Goal: Task Accomplishment & Management: Complete application form

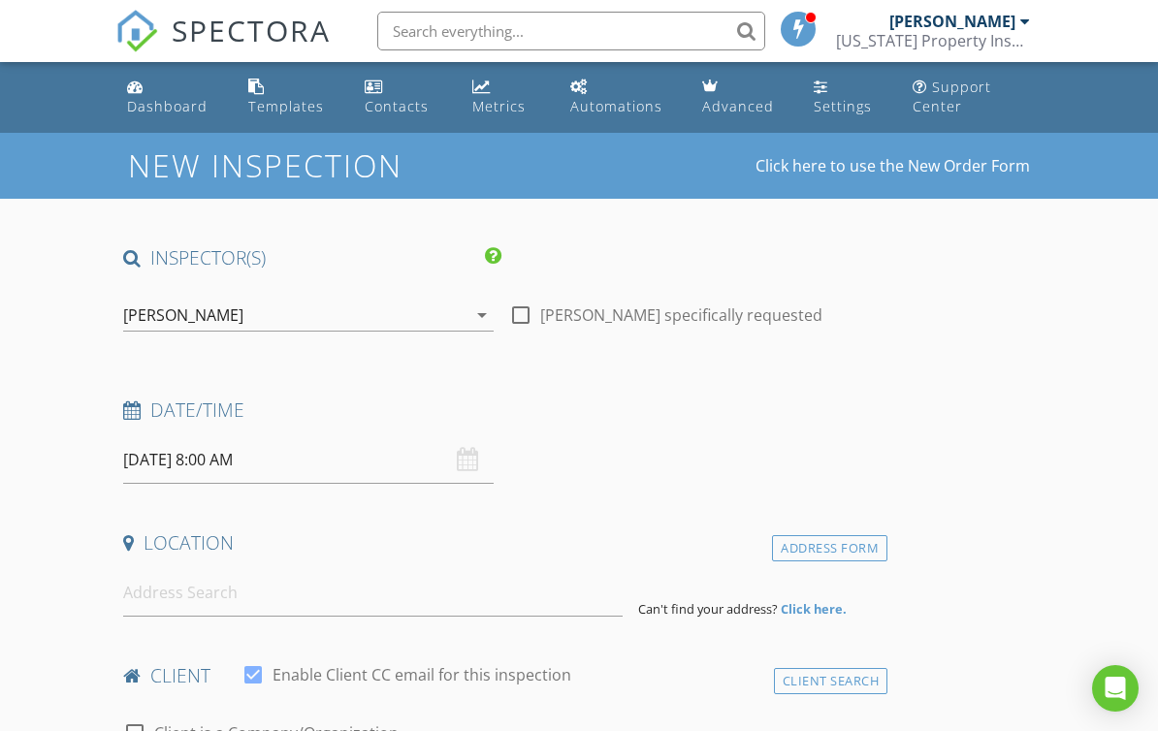
click at [199, 466] on input "[DATE] 8:00 AM" at bounding box center [308, 460] width 371 height 48
click at [164, 466] on input "[DATE] 8:00 AM" at bounding box center [308, 460] width 371 height 48
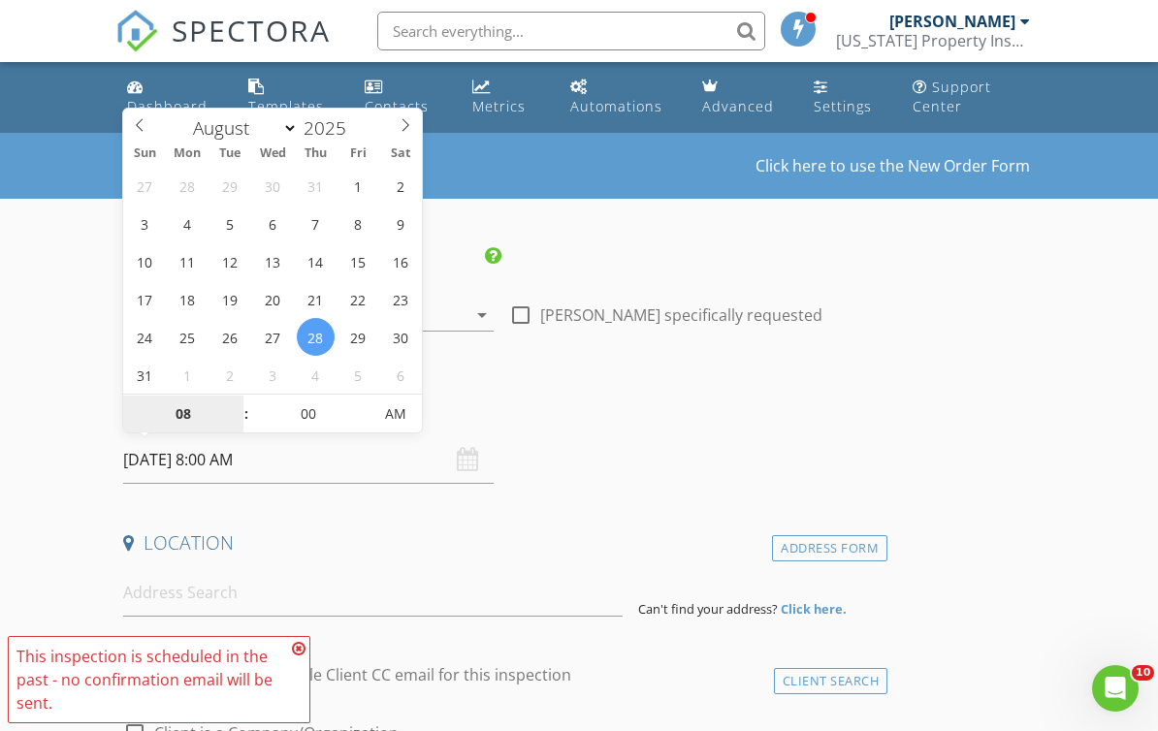
scroll to position [257, 0]
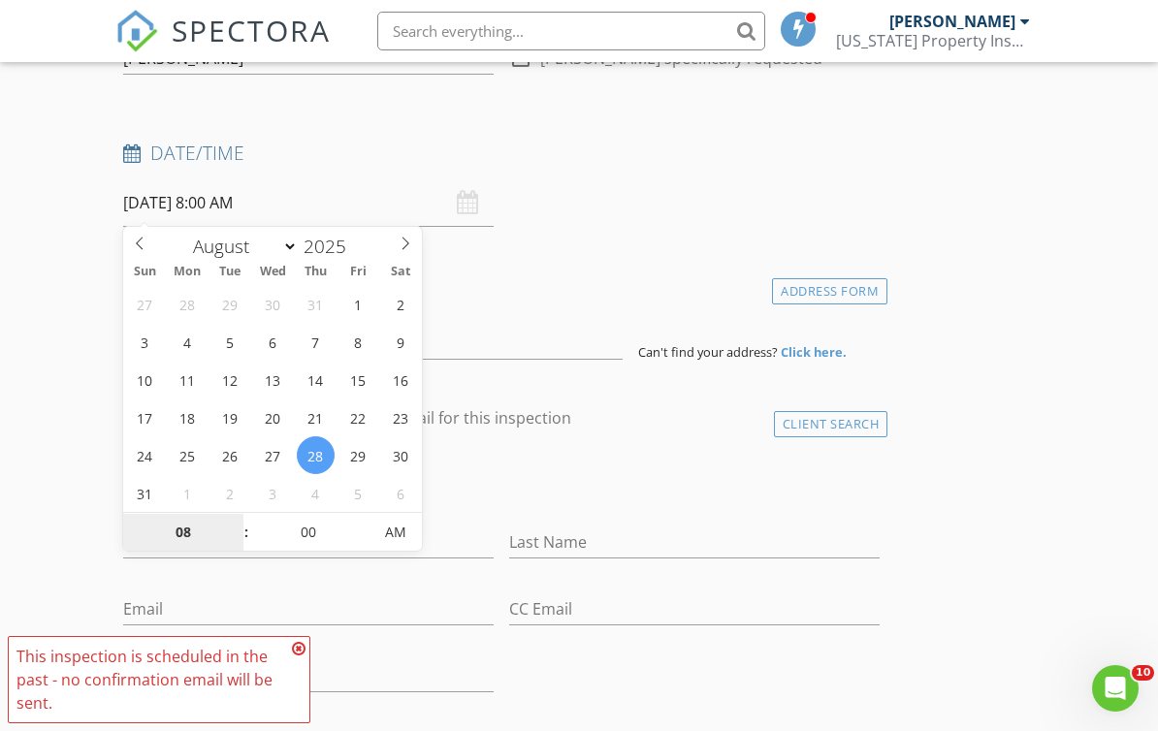
type input "[DATE] 8:00 AM"
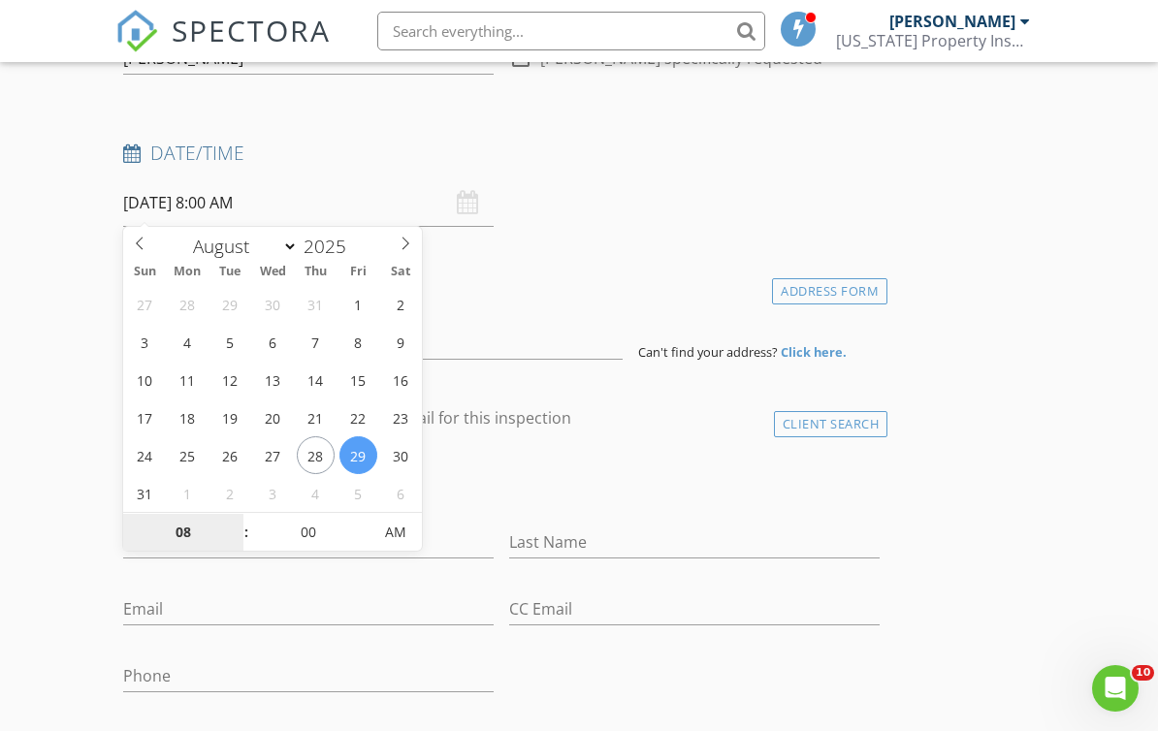
scroll to position [632, 0]
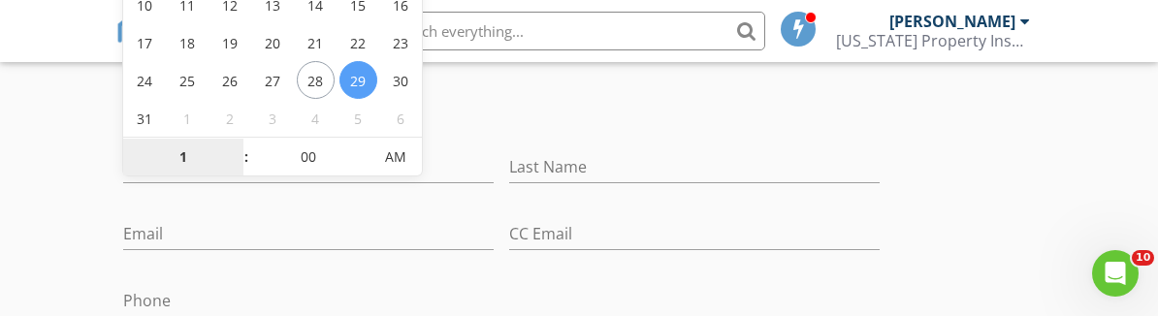
type input "12"
click at [381, 163] on span "AM" at bounding box center [395, 157] width 53 height 39
type input "[DATE] 12:00 PM"
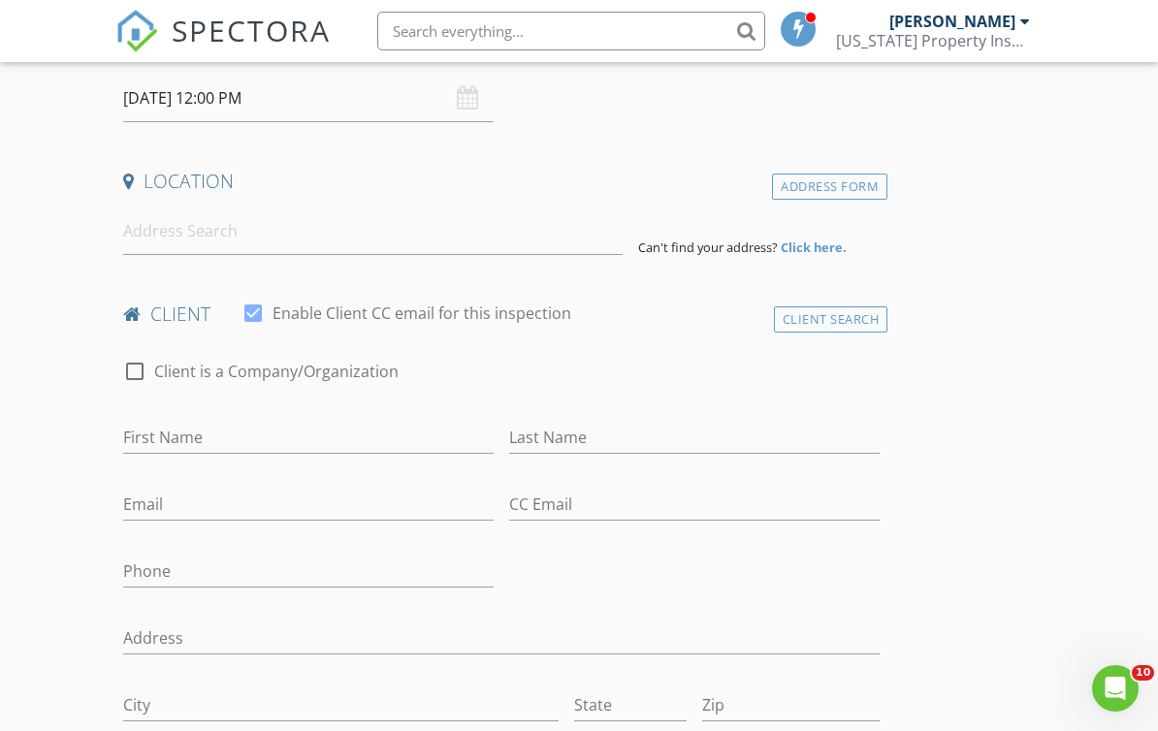
scroll to position [361, 0]
click at [154, 240] on input at bounding box center [373, 232] width 500 height 48
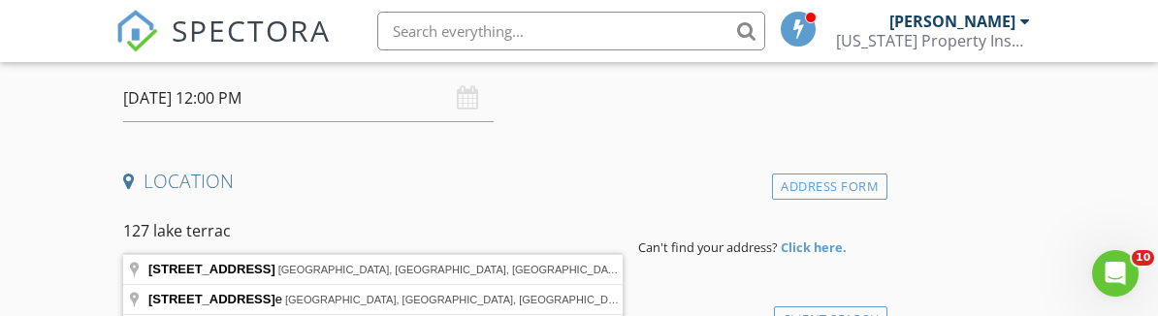
type input "127 E Lake Terrace SE, Atlanta, GA, USA"
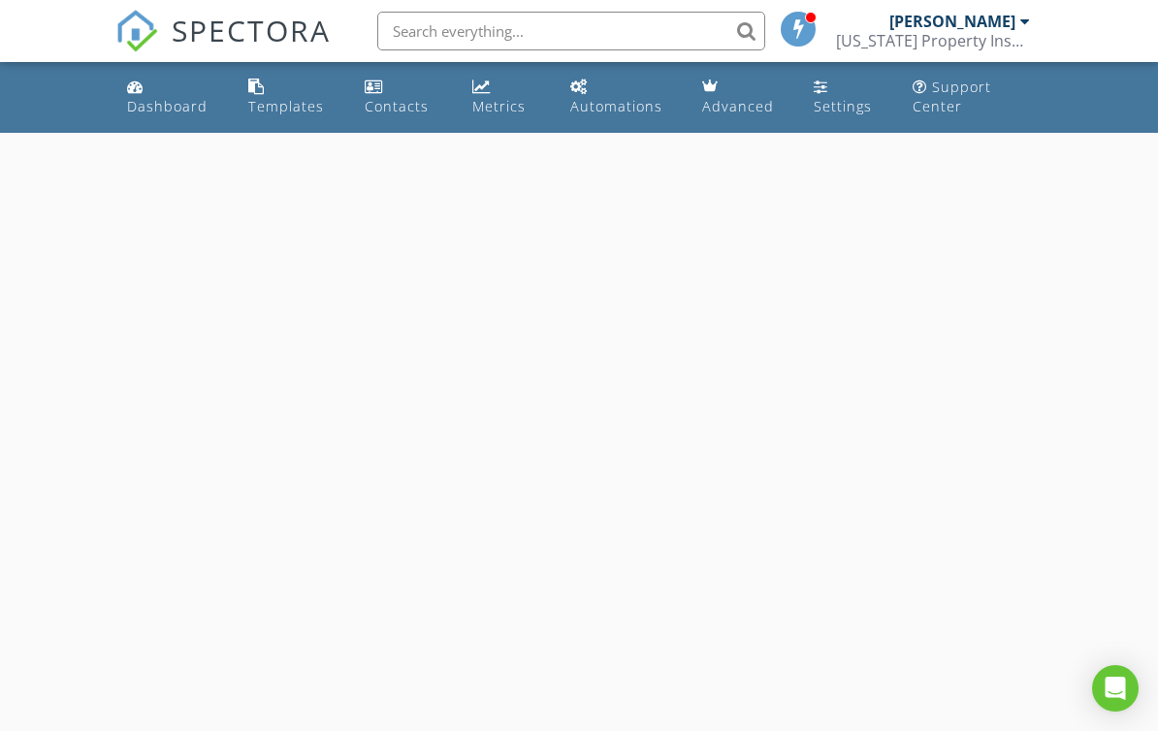
select select "7"
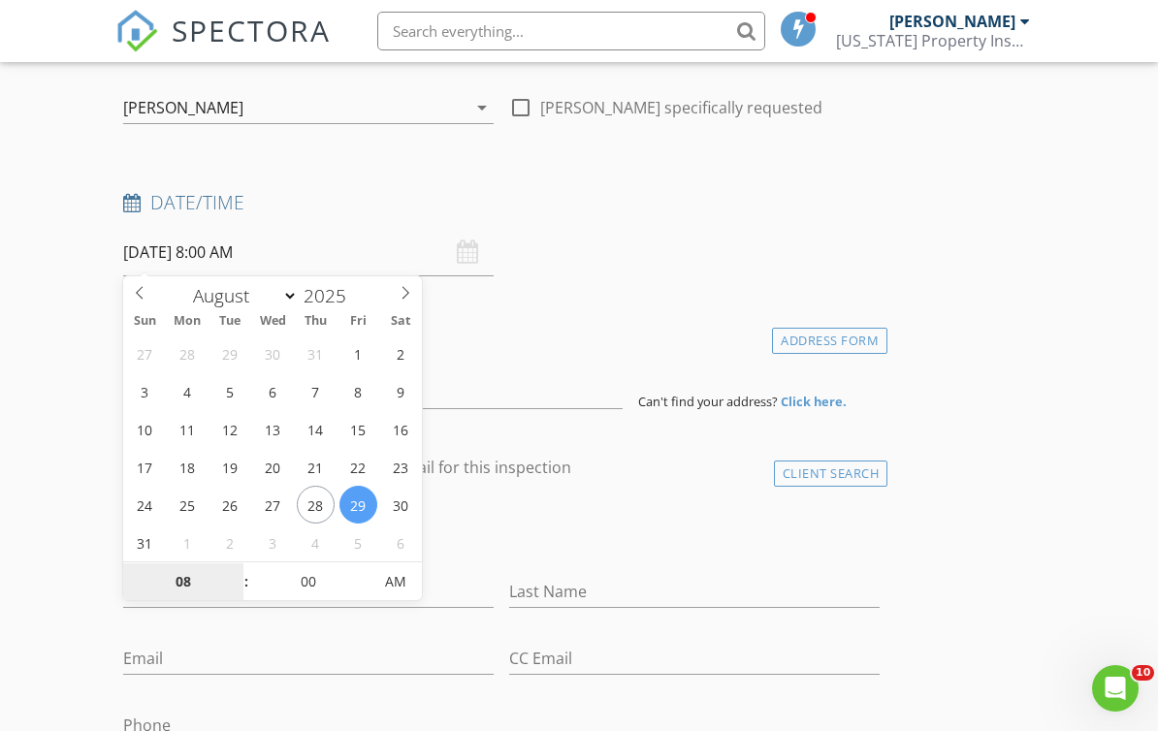
click at [178, 591] on input "08" at bounding box center [182, 583] width 119 height 39
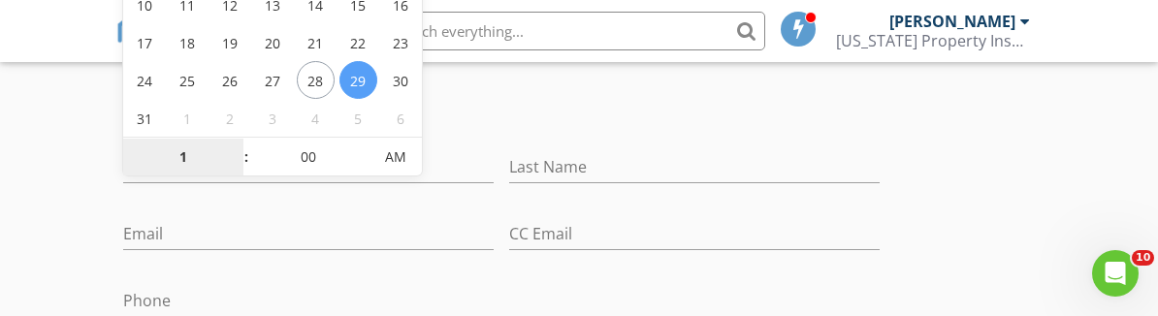
type input "12"
type input "[DATE] 12:00 PM"
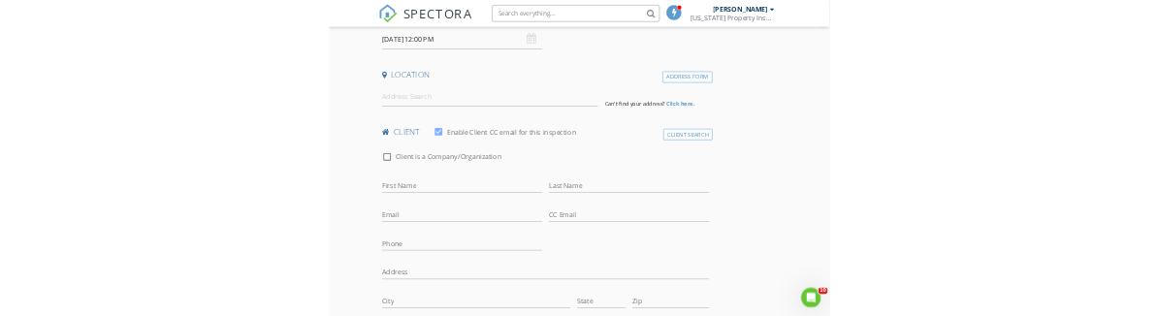
scroll to position [369, 0]
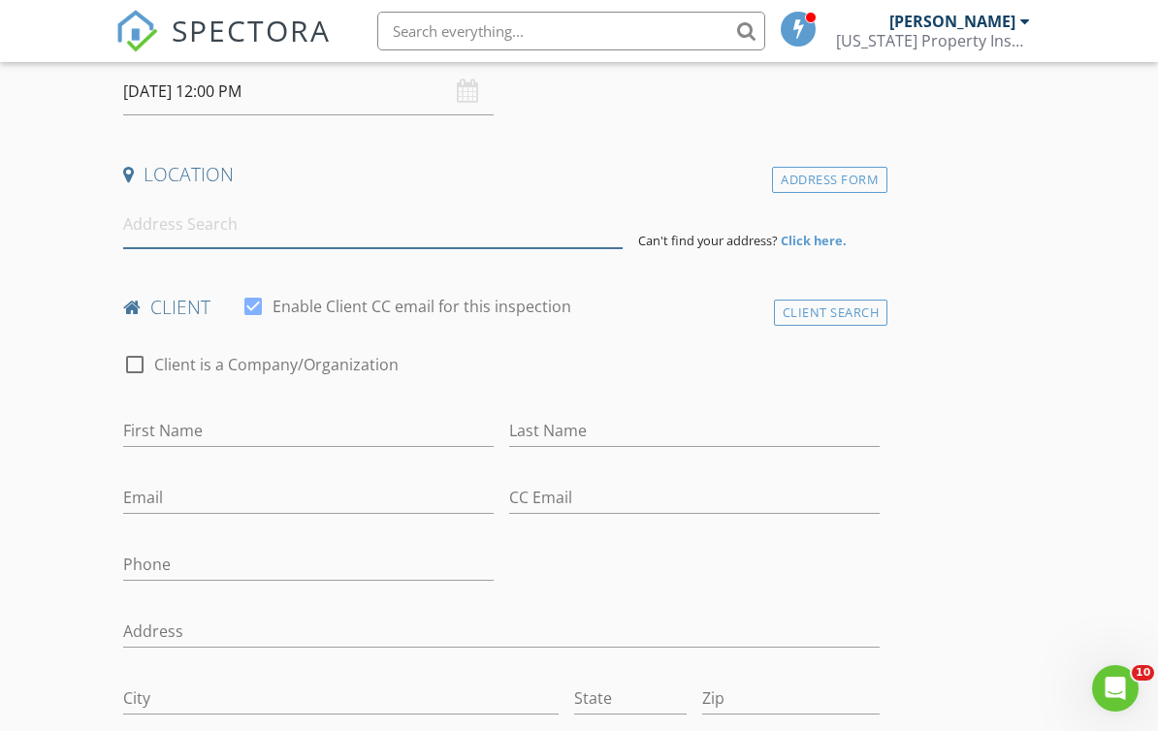
click at [148, 229] on input at bounding box center [373, 225] width 500 height 48
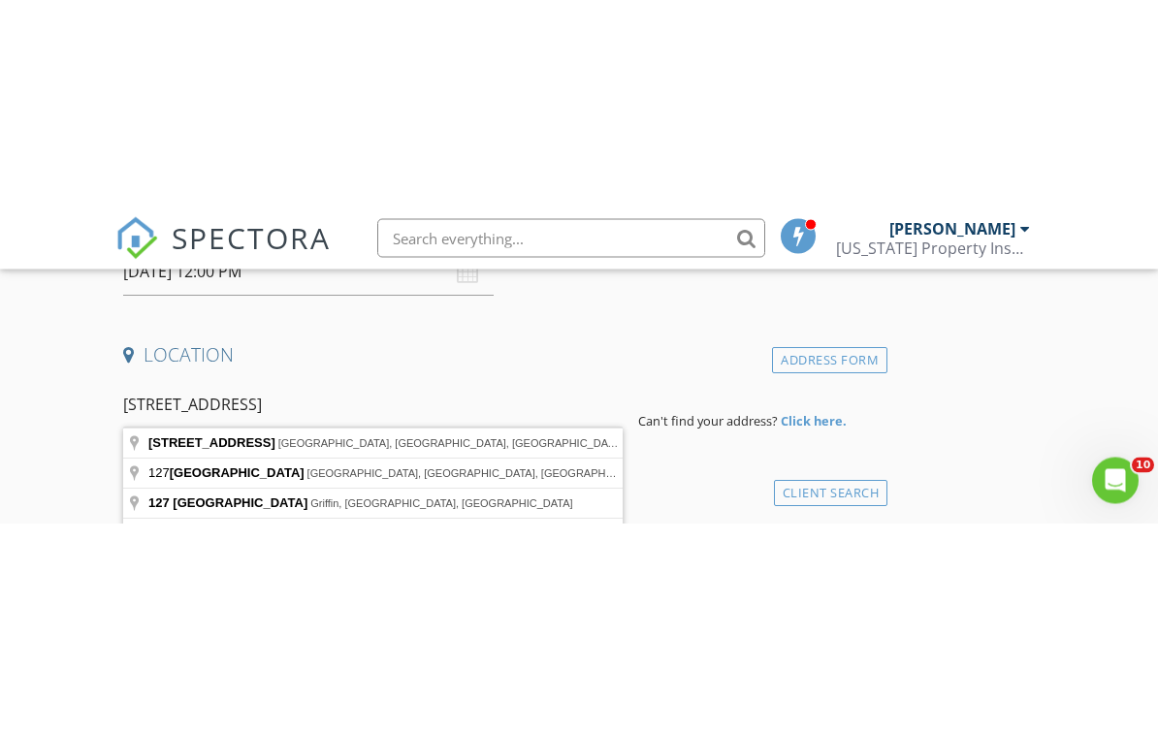
scroll to position [396, 0]
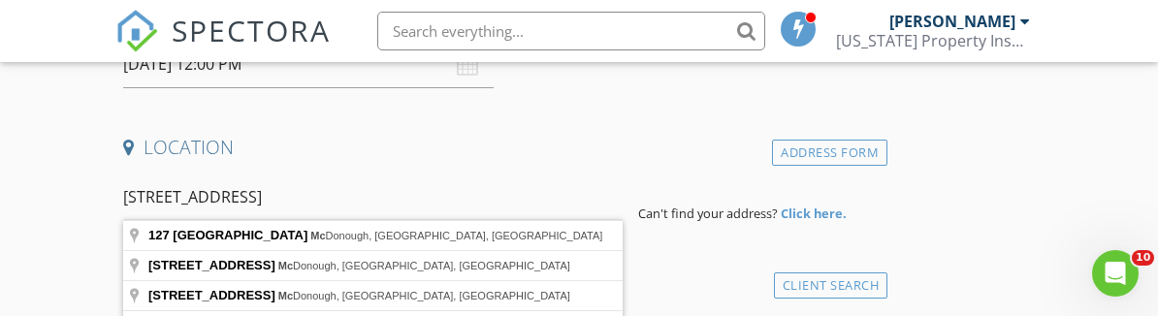
type input "[STREET_ADDRESS]"
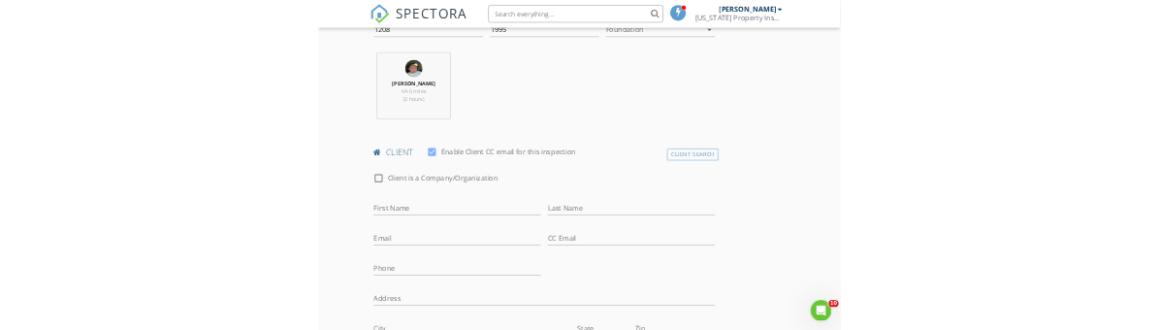
scroll to position [732, 0]
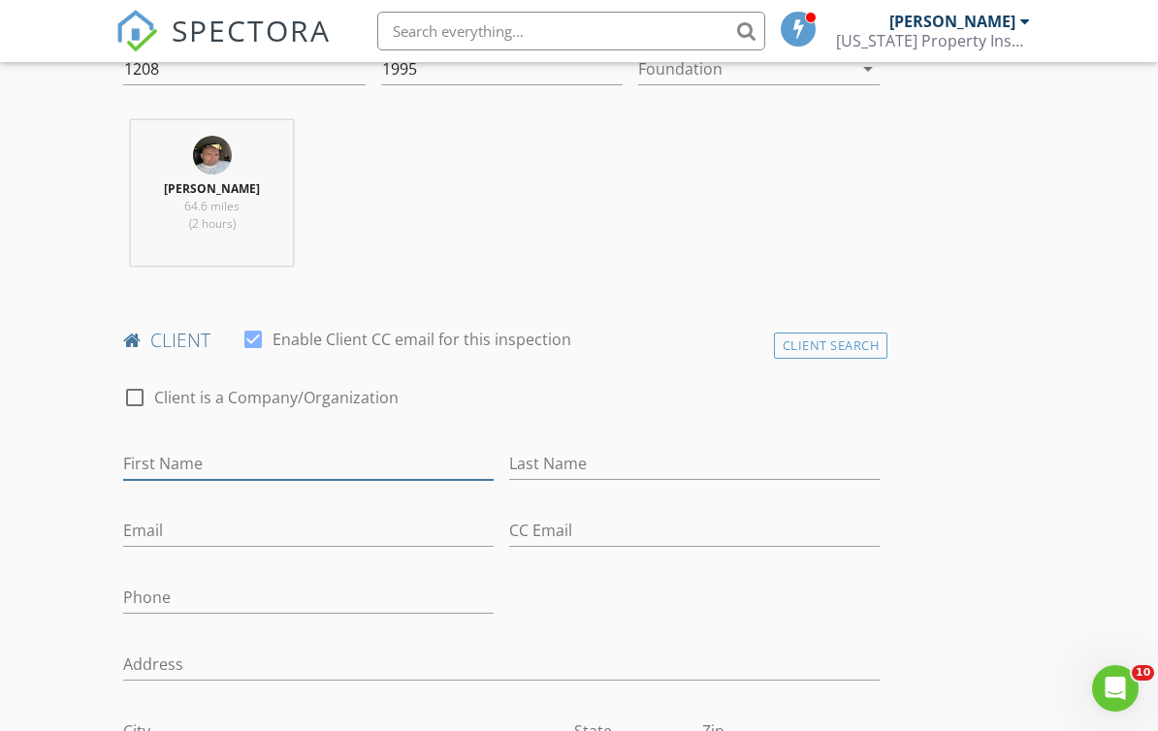
click at [148, 464] on input "First Name" at bounding box center [308, 464] width 371 height 32
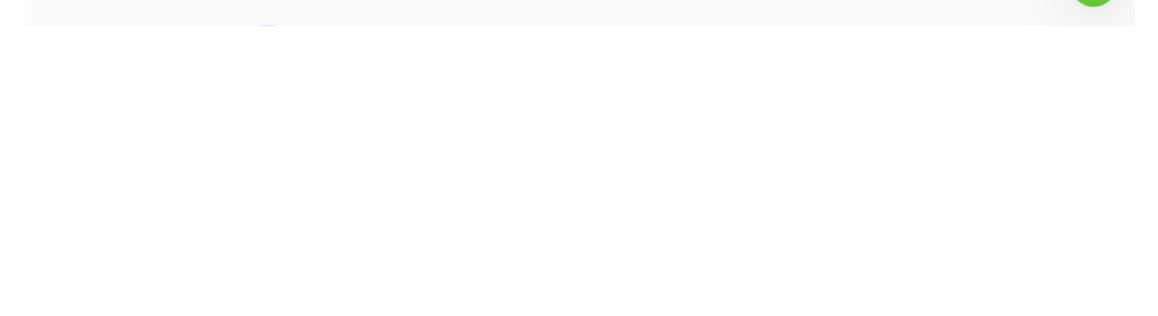
scroll to position [1036, 0]
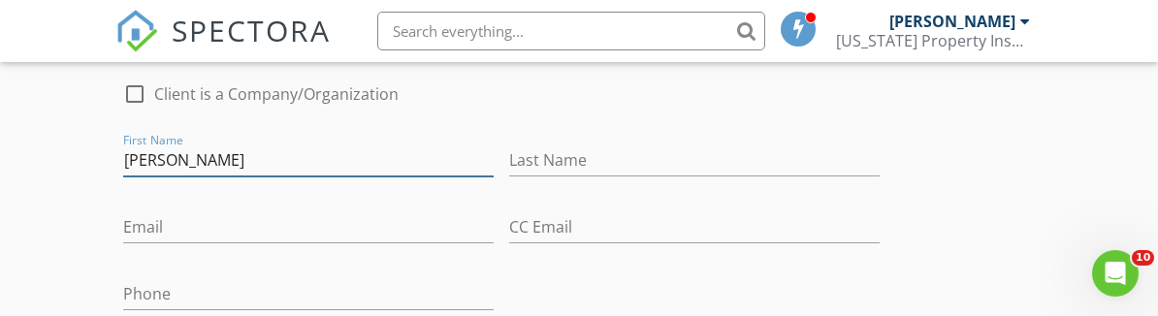
type input "[PERSON_NAME]"
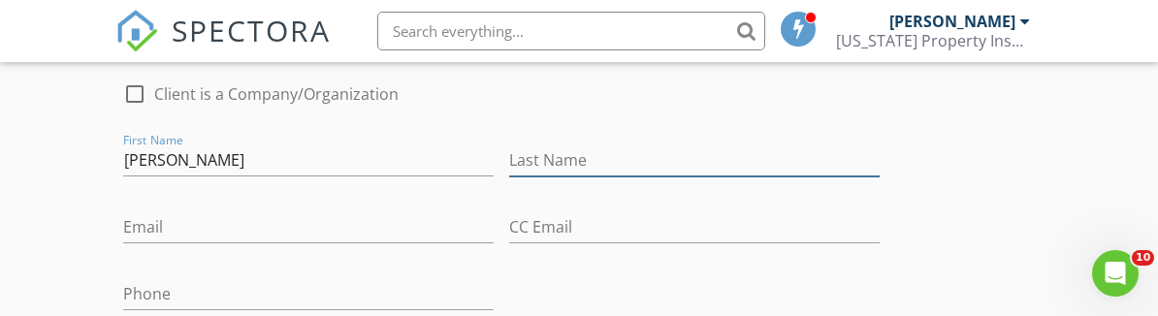
click at [699, 163] on input "Last Name" at bounding box center [694, 161] width 371 height 32
type input "[PERSON_NAME]"
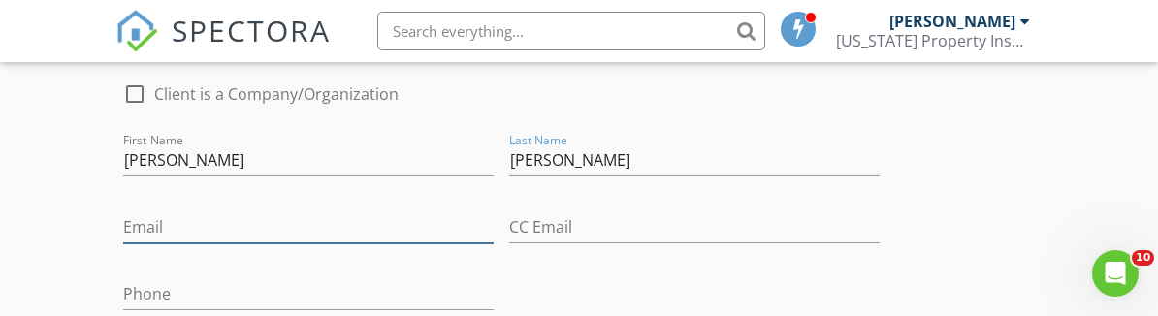
click at [131, 220] on input "Email" at bounding box center [308, 227] width 371 height 32
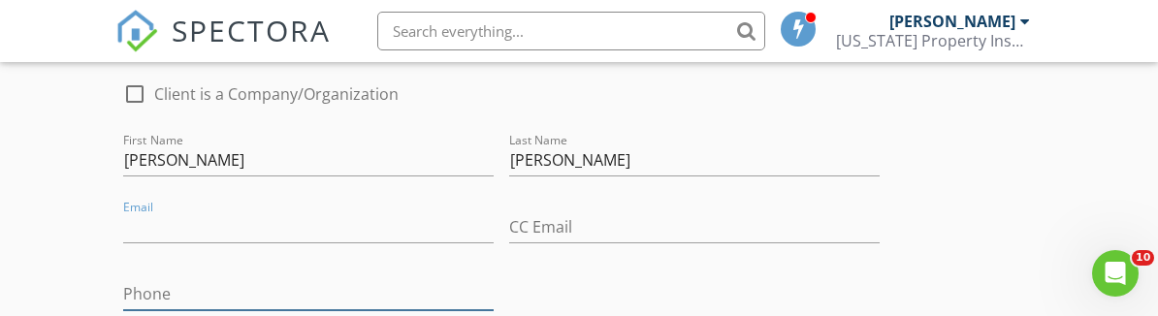
click at [134, 279] on div "Phone" at bounding box center [308, 298] width 371 height 63
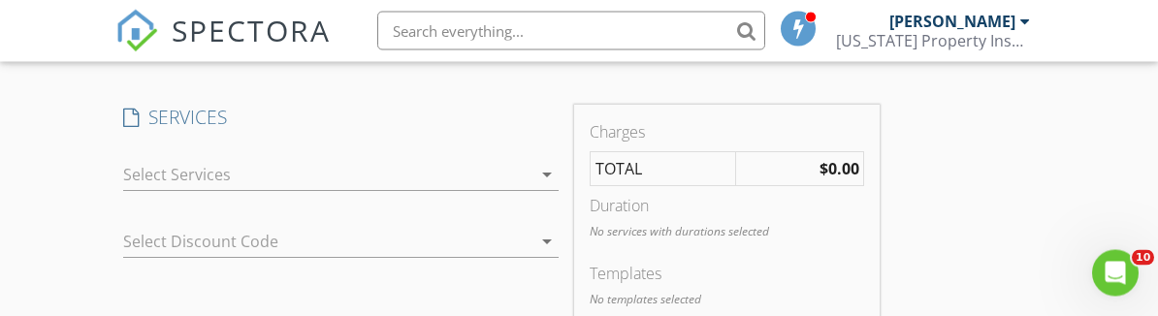
type input "[PHONE_NUMBER]"
click at [147, 172] on div at bounding box center [326, 175] width 407 height 31
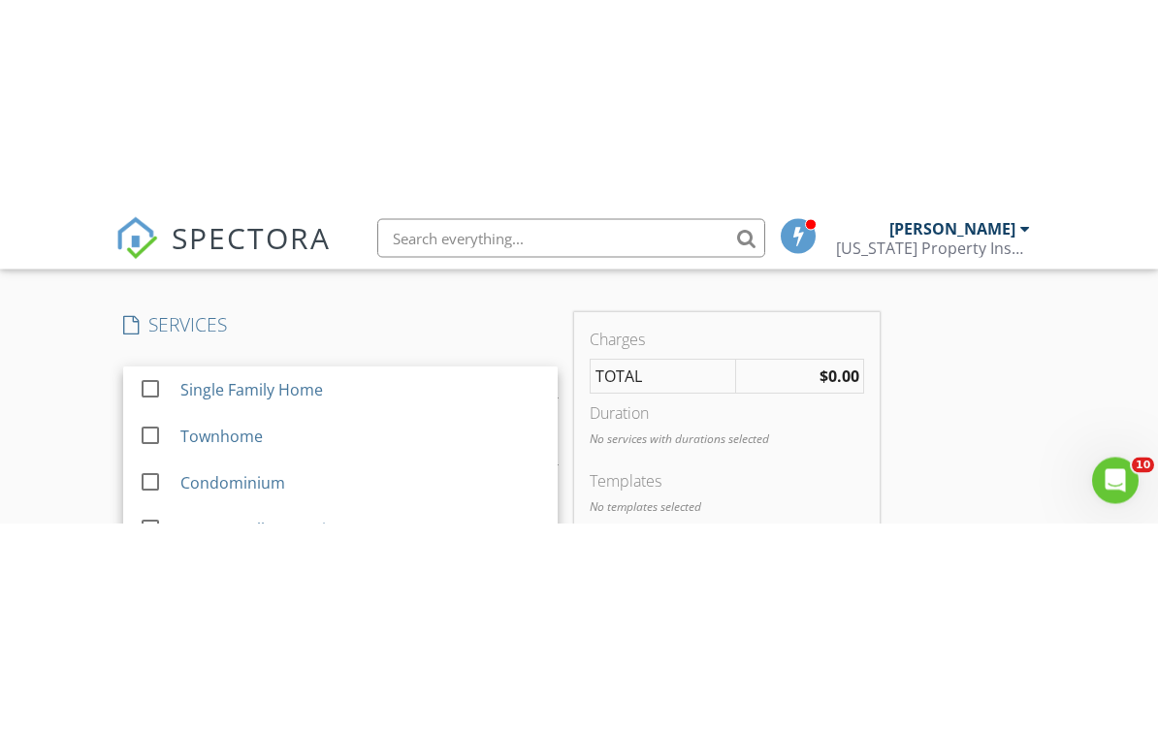
scroll to position [1624, 0]
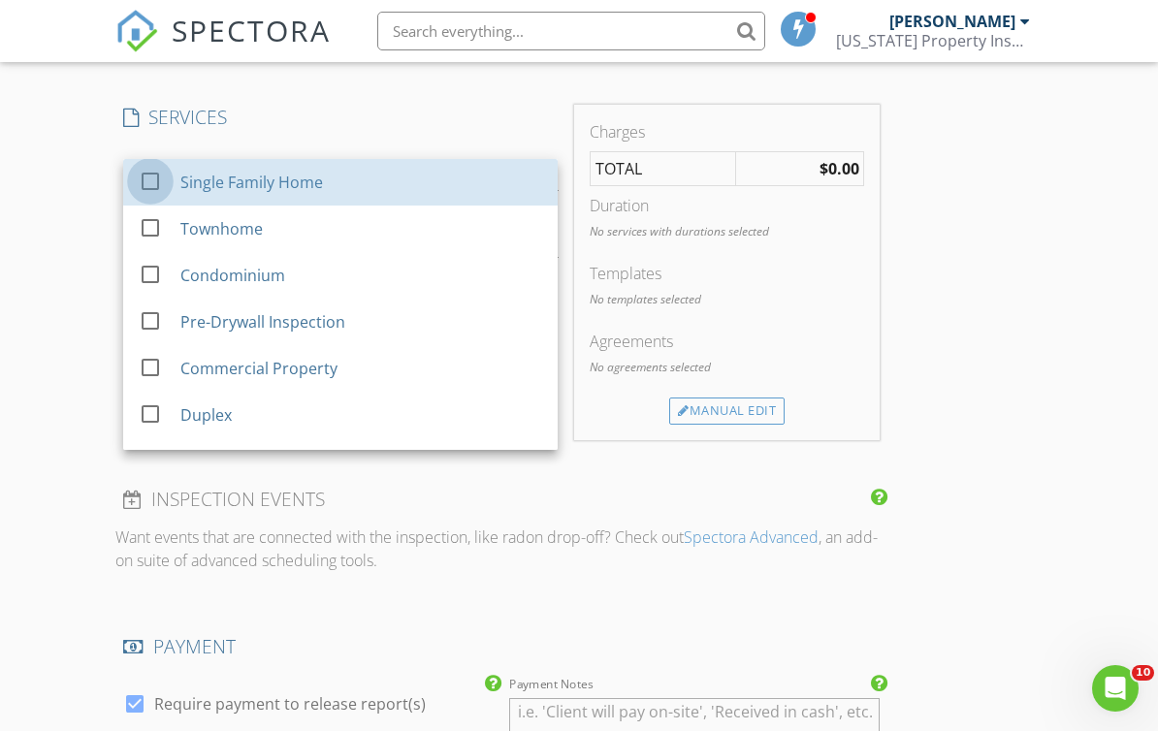
click at [163, 180] on div at bounding box center [150, 181] width 33 height 33
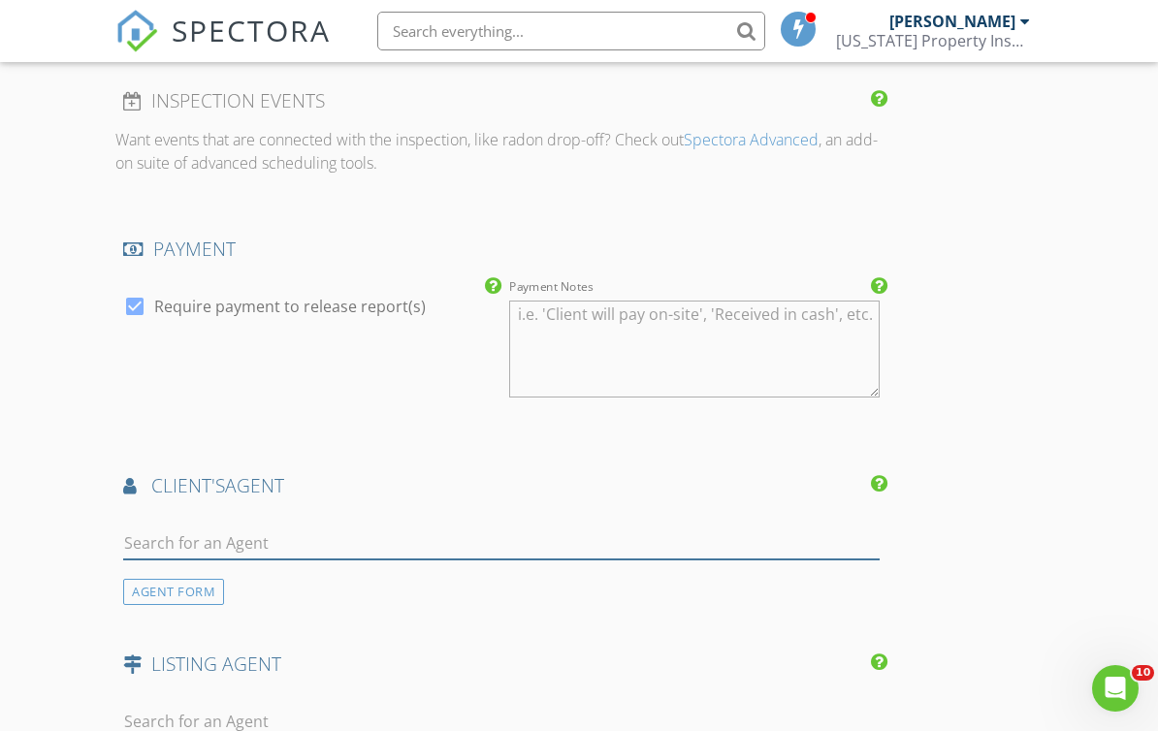
click at [145, 528] on input "text" at bounding box center [501, 544] width 757 height 32
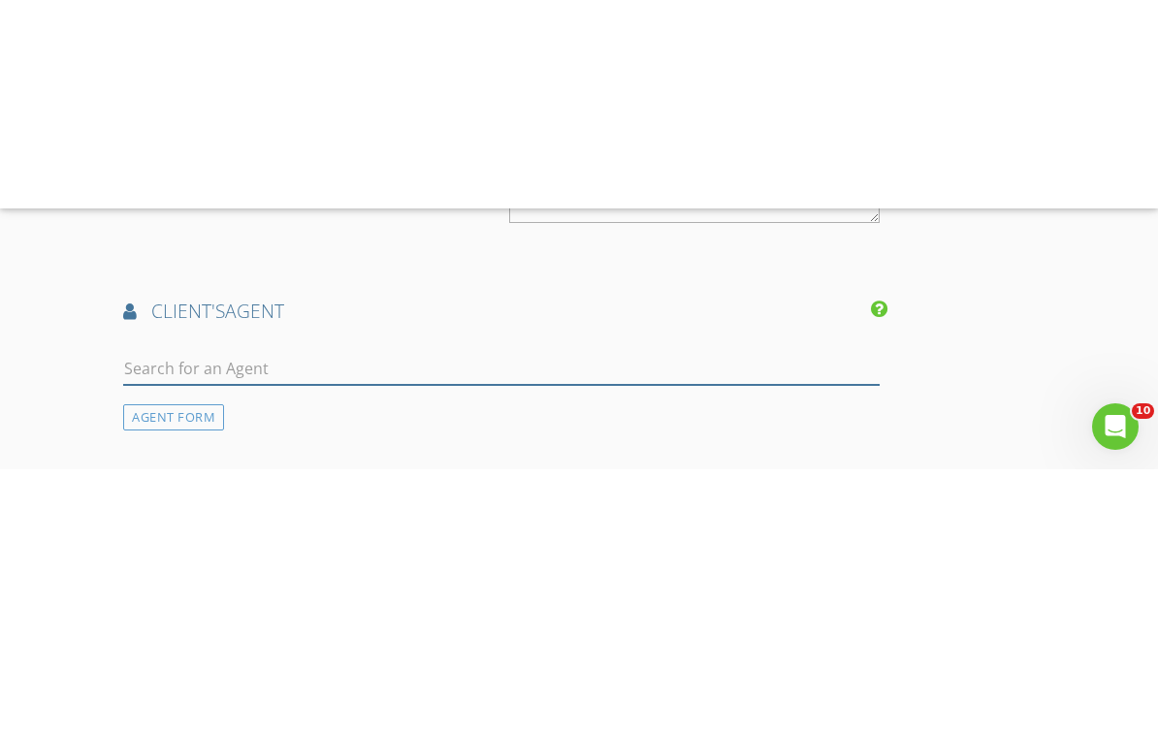
scroll to position [2432, 0]
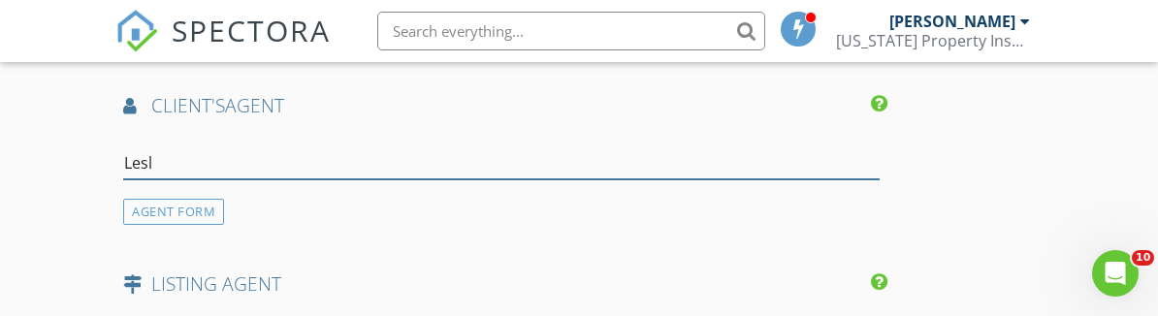
type input "[PERSON_NAME]"
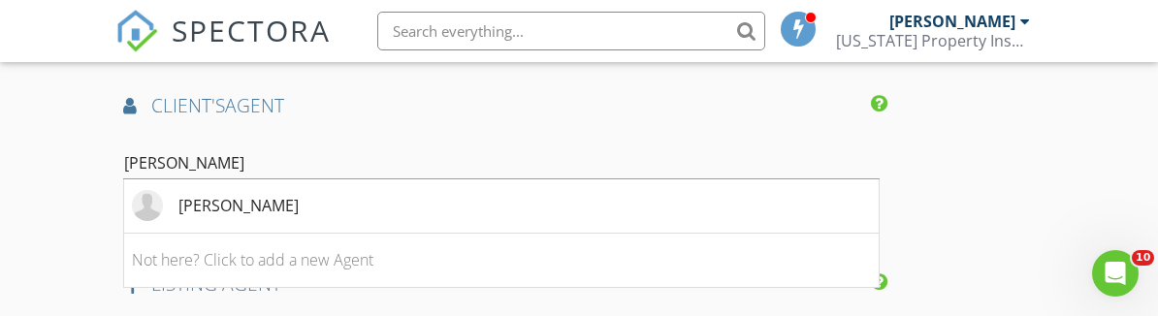
click at [189, 206] on div "[PERSON_NAME]" at bounding box center [238, 205] width 120 height 23
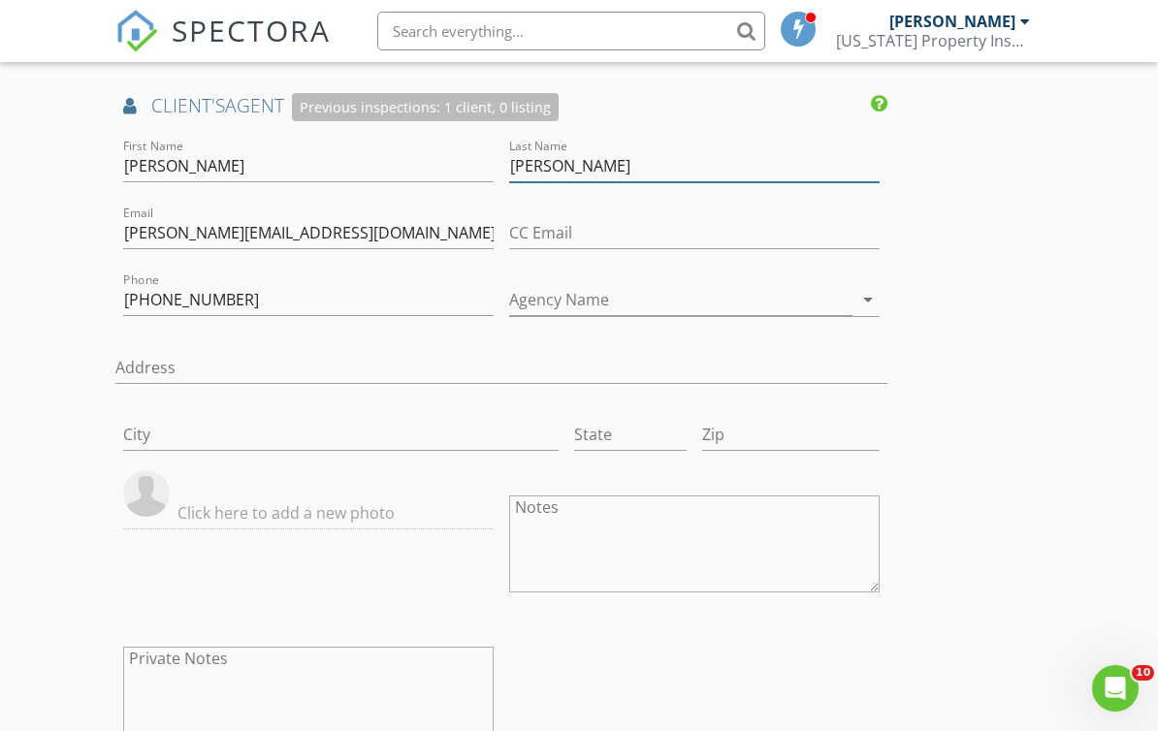
click at [511, 178] on input "[PERSON_NAME]" at bounding box center [694, 166] width 371 height 32
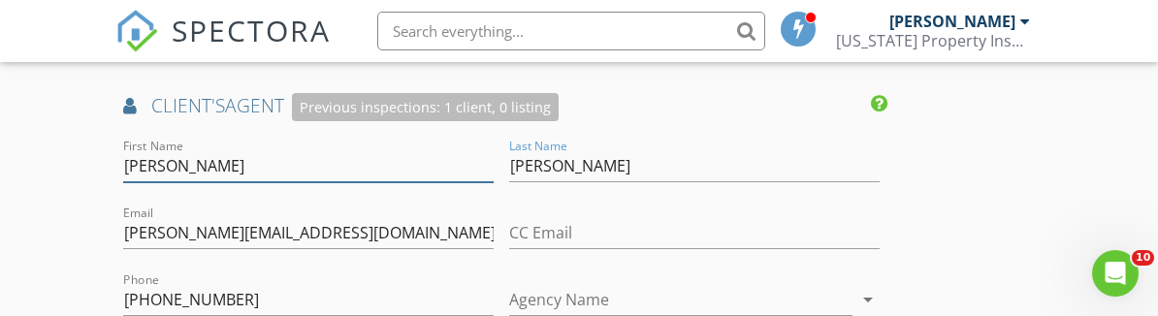
click at [491, 154] on input "[PERSON_NAME]" at bounding box center [308, 166] width 371 height 32
click at [491, 165] on input "[PERSON_NAME]" at bounding box center [308, 166] width 371 height 32
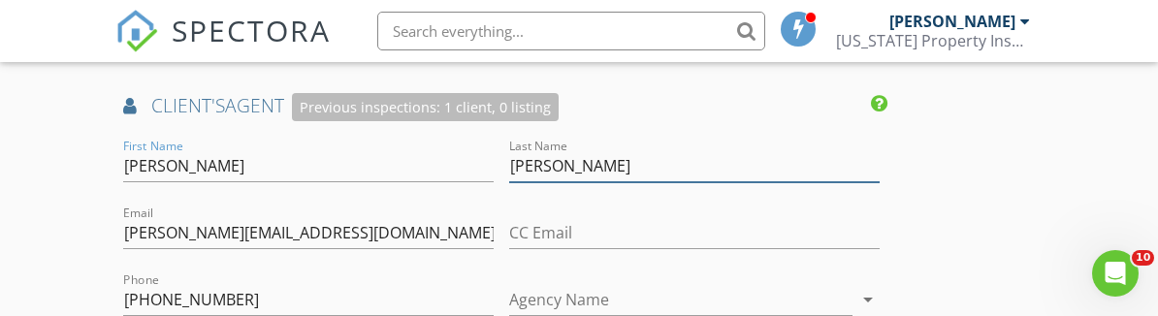
click at [509, 161] on input "[PERSON_NAME]" at bounding box center [694, 166] width 371 height 32
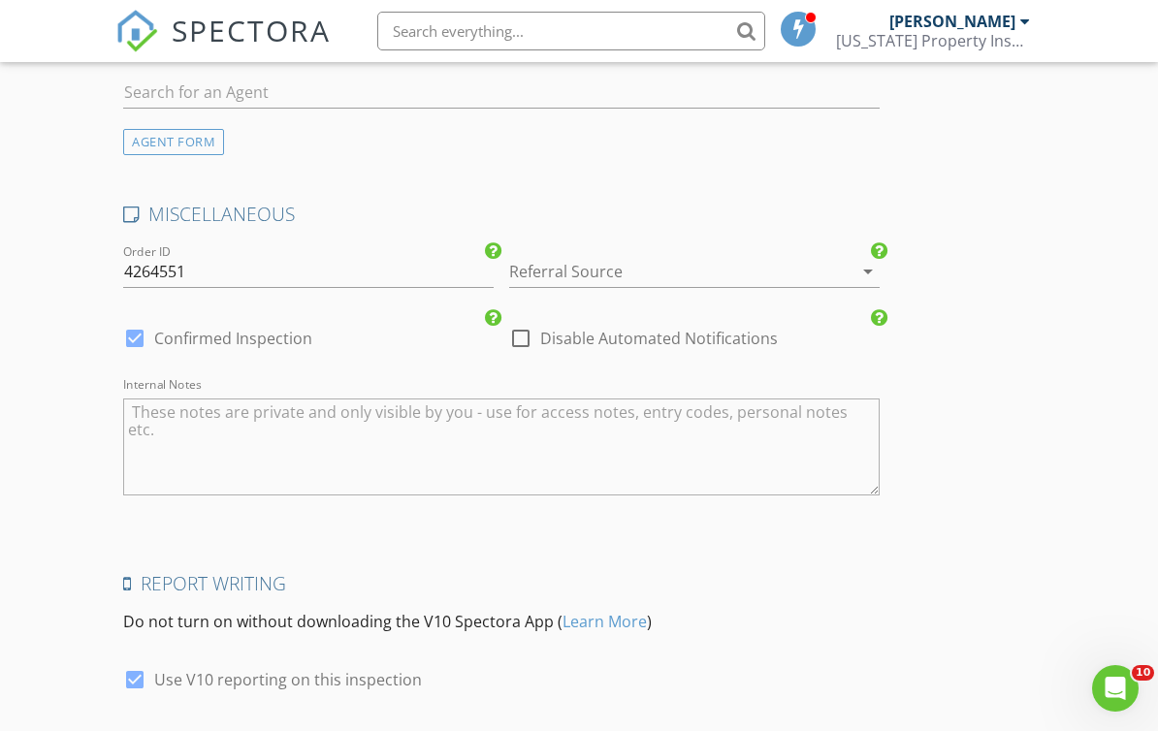
scroll to position [3392, 0]
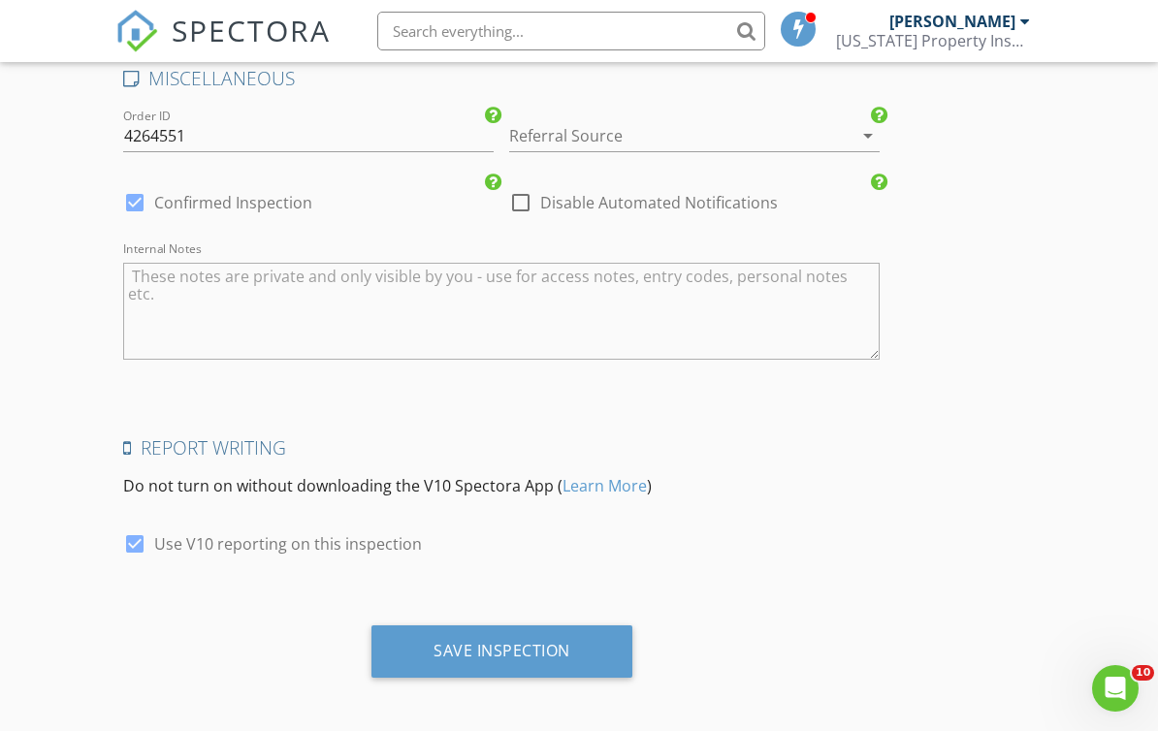
type input "[PERSON_NAME]"
click at [577, 648] on div "Save Inspection" at bounding box center [502, 652] width 261 height 52
